Goal: Information Seeking & Learning: Find specific fact

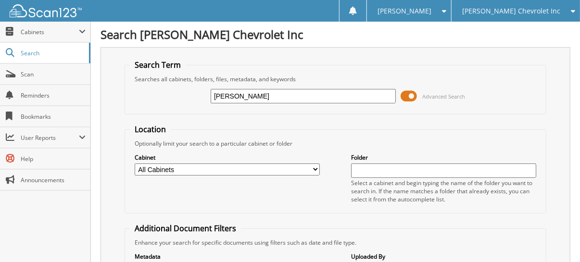
type input "[PERSON_NAME]"
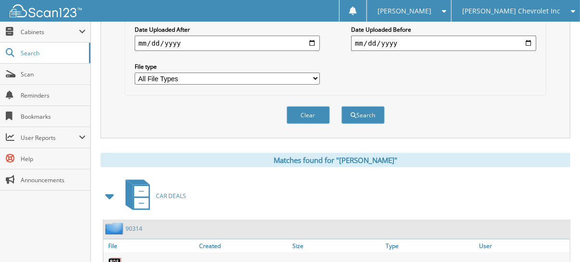
scroll to position [384, 0]
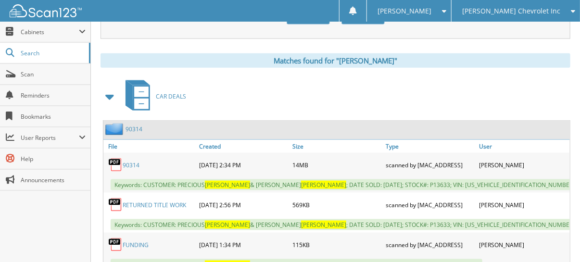
click at [107, 88] on span at bounding box center [109, 96] width 13 height 17
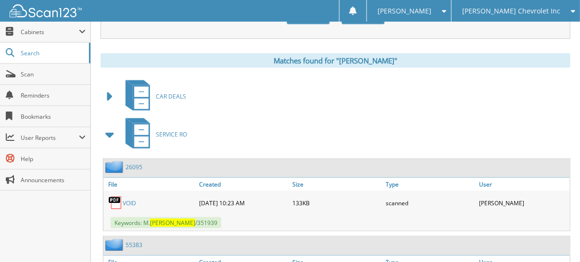
click at [109, 126] on span at bounding box center [109, 134] width 13 height 17
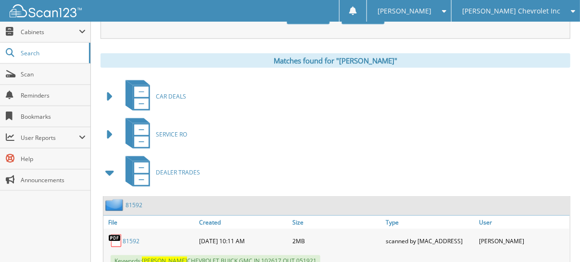
click at [109, 164] on span at bounding box center [109, 172] width 13 height 17
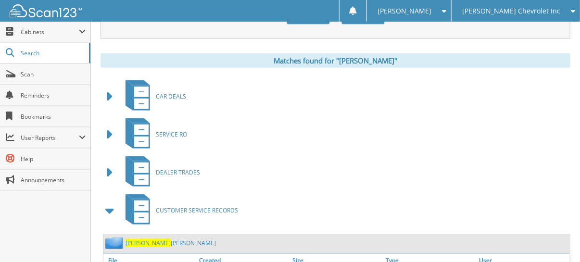
drag, startPoint x: 109, startPoint y: 200, endPoint x: 182, endPoint y: 195, distance: 72.7
click at [109, 202] on span at bounding box center [109, 210] width 13 height 17
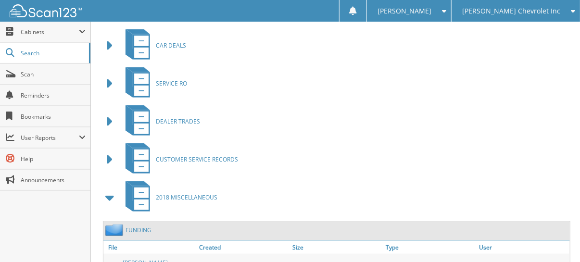
scroll to position [481, 0]
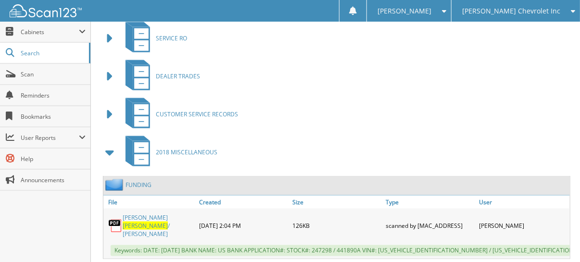
click at [108, 144] on span at bounding box center [109, 152] width 13 height 17
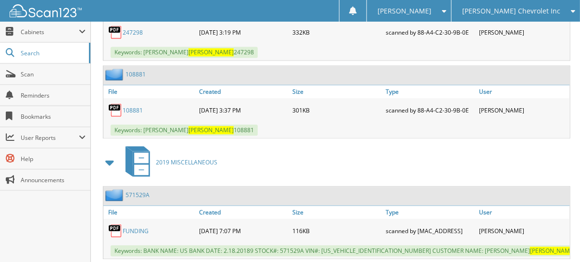
scroll to position [833, 0]
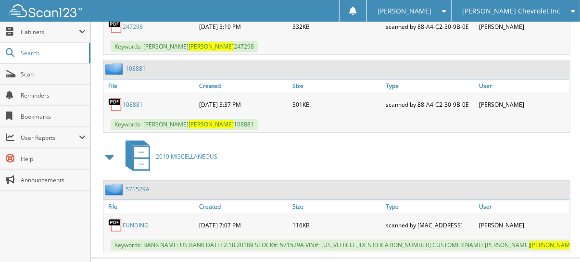
click at [110, 148] on span at bounding box center [109, 156] width 13 height 17
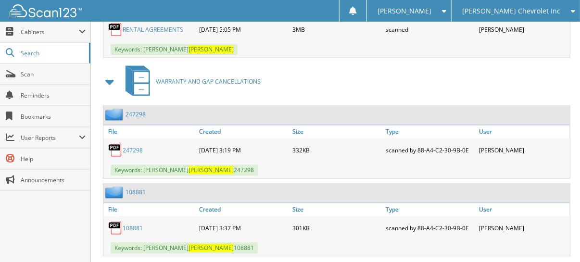
click at [107, 74] on span at bounding box center [109, 82] width 13 height 17
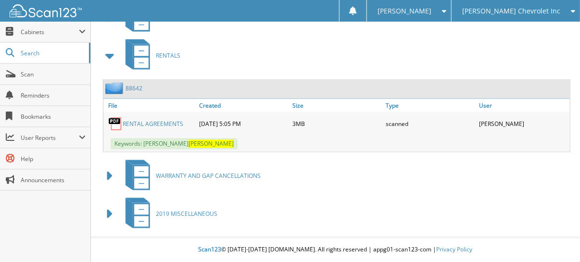
scroll to position [601, 0]
